Goal: Task Accomplishment & Management: Use online tool/utility

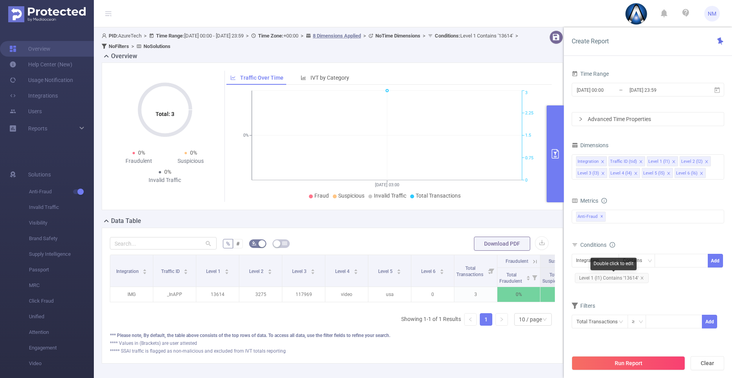
click at [624, 279] on span "Level 1 (l1) Contains '13614'" at bounding box center [612, 278] width 74 height 10
click at [693, 261] on div "13614" at bounding box center [681, 260] width 45 height 13
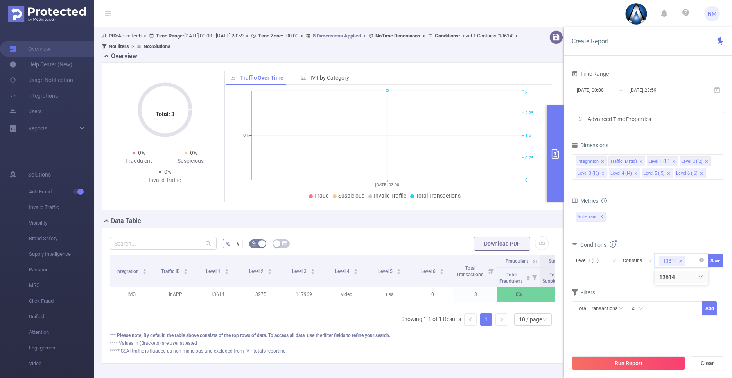
paste input "11952"
type input "11952"
click at [716, 258] on button "Save" at bounding box center [715, 261] width 15 height 14
click at [629, 359] on button "Run Report" at bounding box center [628, 364] width 113 height 14
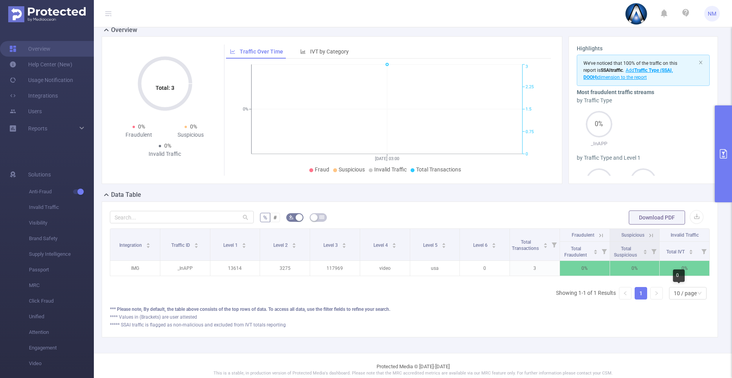
scroll to position [38, 0]
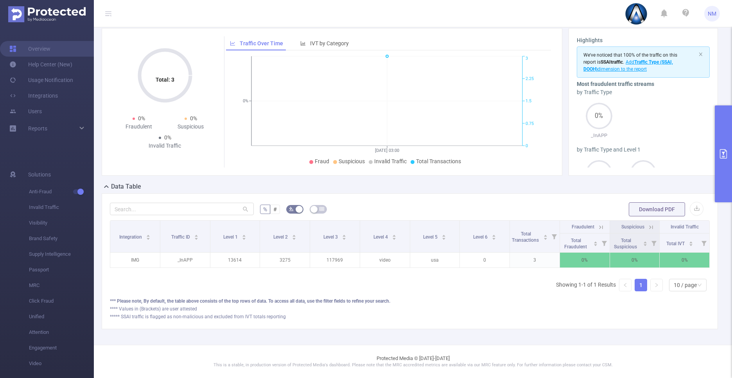
click at [729, 170] on button "primary" at bounding box center [723, 154] width 17 height 97
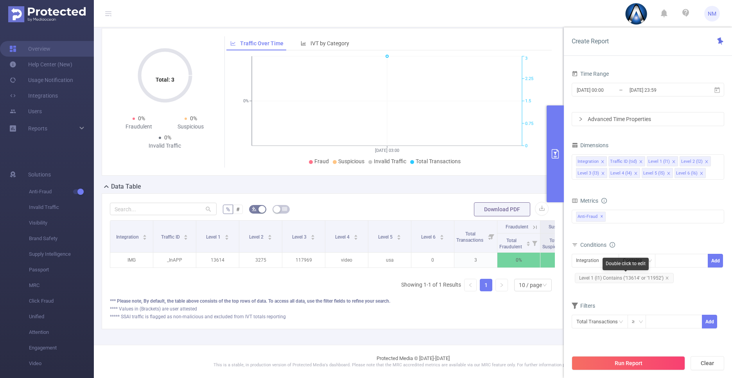
click at [649, 280] on span "Level 1 (l1) Contains ('13614' or '11952')" at bounding box center [624, 278] width 99 height 10
click at [641, 261] on div "Contains" at bounding box center [635, 260] width 25 height 13
click at [633, 289] on li "Is" at bounding box center [644, 289] width 52 height 13
click at [717, 262] on button "Save" at bounding box center [715, 261] width 15 height 14
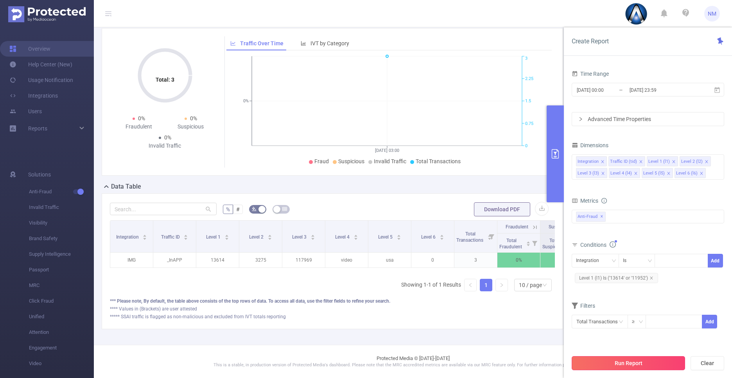
click at [645, 360] on button "Run Report" at bounding box center [628, 364] width 113 height 14
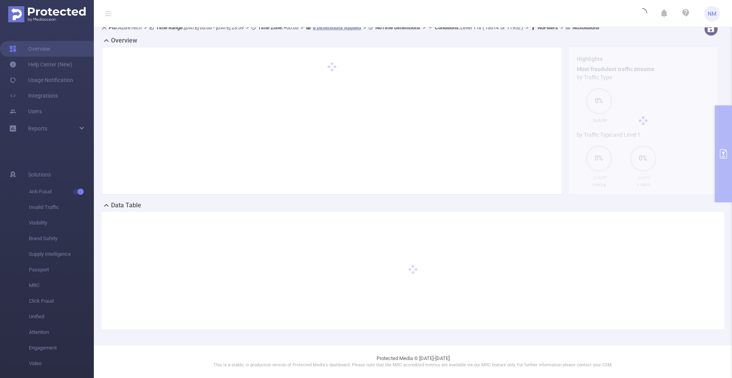
scroll to position [8, 0]
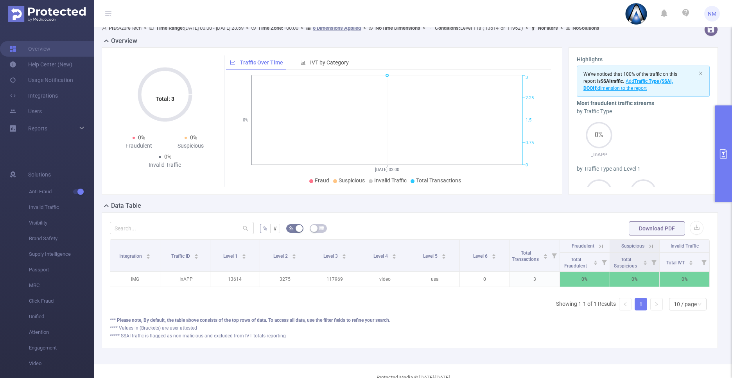
click at [719, 195] on button "primary" at bounding box center [723, 154] width 17 height 97
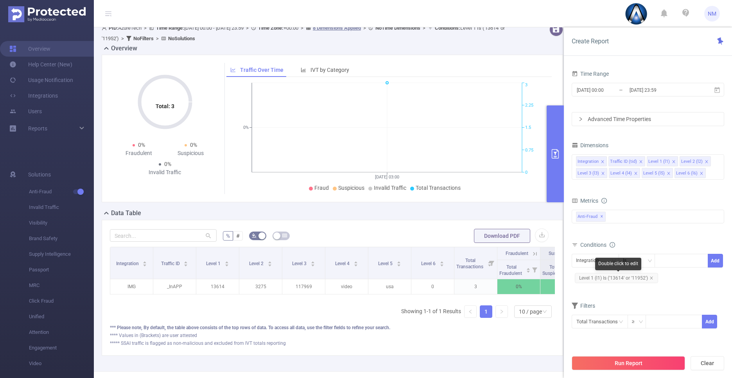
click at [634, 280] on span "Level 1 (l1) Is ('13614' or '11952')" at bounding box center [616, 278] width 83 height 10
click at [637, 276] on span "Level 1 (l1) Is ('13614' or '11952')" at bounding box center [616, 278] width 83 height 10
click at [645, 262] on div "Is" at bounding box center [637, 260] width 28 height 13
click at [594, 282] on div "Level 1 (l1) Is 13614 + 1 ... Save" at bounding box center [648, 268] width 152 height 29
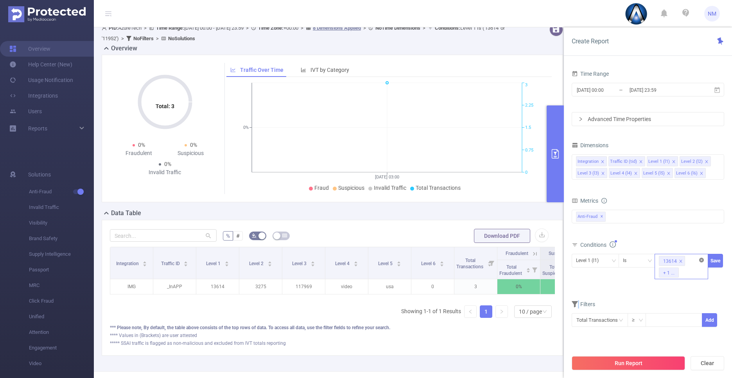
click at [700, 260] on icon "icon: close-circle" at bounding box center [701, 260] width 5 height 5
paste input "22047"
type input "22047"
click at [628, 264] on div "Is" at bounding box center [627, 260] width 9 height 13
click at [636, 280] on li "Contains" at bounding box center [644, 277] width 52 height 13
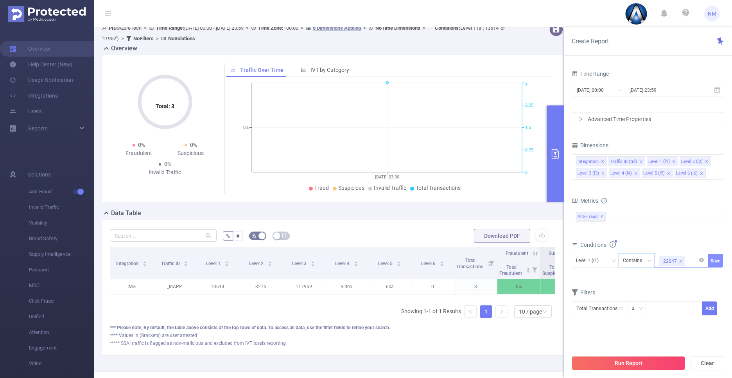
click at [719, 263] on button "Save" at bounding box center [715, 261] width 15 height 14
click at [650, 362] on button "Run Report" at bounding box center [628, 364] width 113 height 14
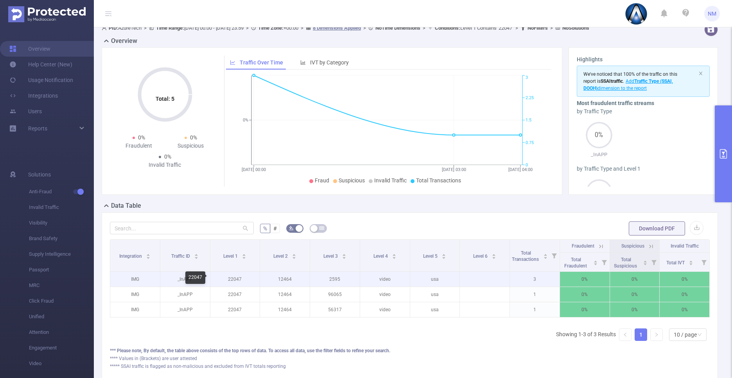
click at [233, 276] on p "22047" at bounding box center [235, 279] width 50 height 15
copy p "22047"
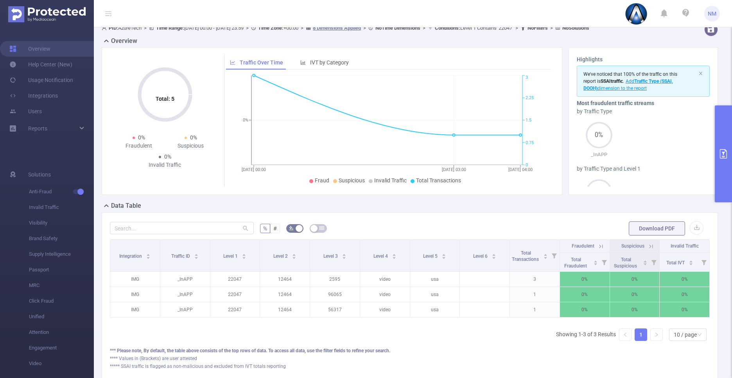
click at [724, 181] on button "primary" at bounding box center [723, 154] width 17 height 97
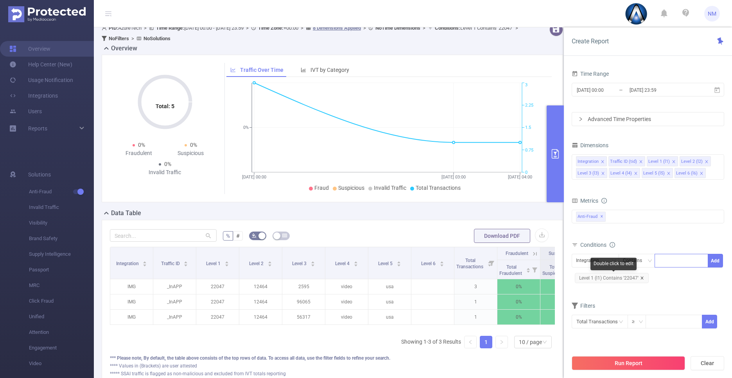
click at [642, 278] on icon "icon: close" at bounding box center [642, 278] width 4 height 4
click at [586, 263] on div "Integration" at bounding box center [590, 260] width 29 height 13
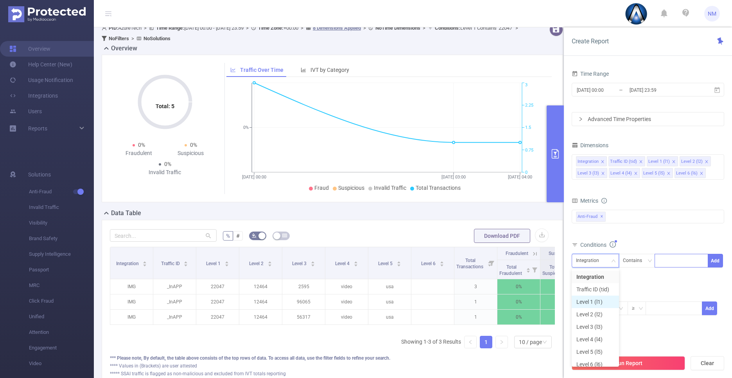
click at [599, 301] on li "Level 1 (l1)" at bounding box center [595, 302] width 47 height 13
click at [676, 259] on div at bounding box center [681, 260] width 45 height 13
paste input "22047"
type input "22047"
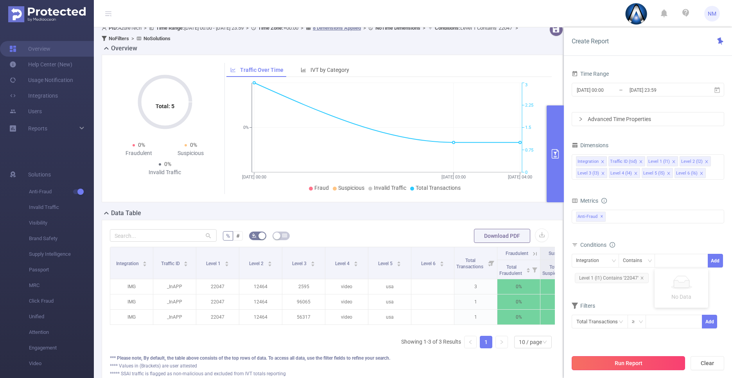
click at [634, 358] on button "Run Report" at bounding box center [628, 364] width 113 height 14
